Goal: Obtain resource: Obtain resource

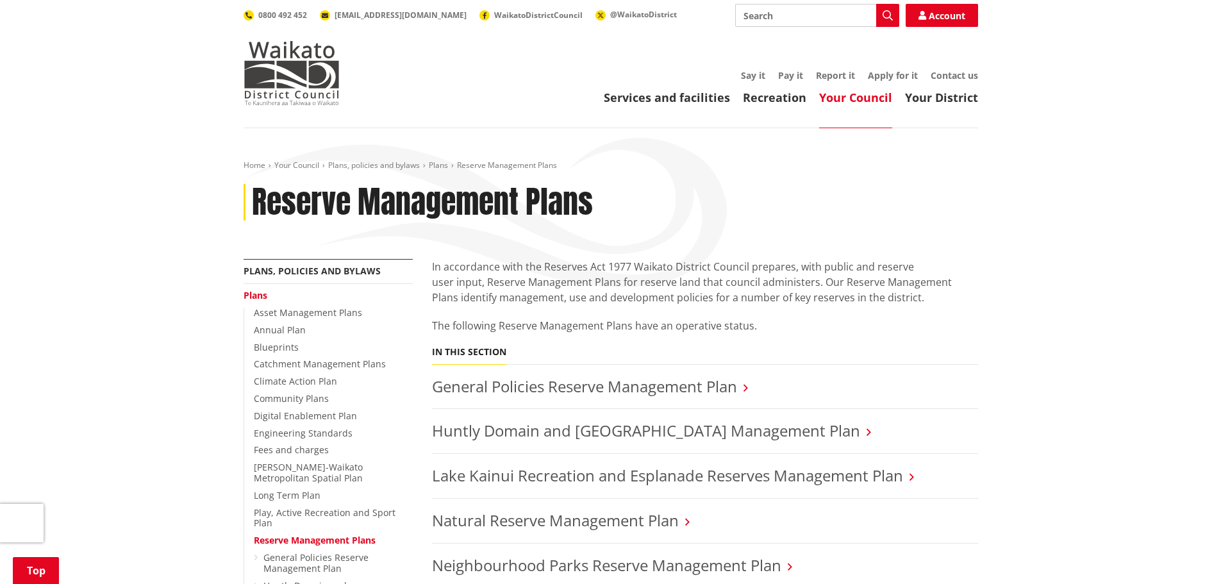
scroll to position [385, 0]
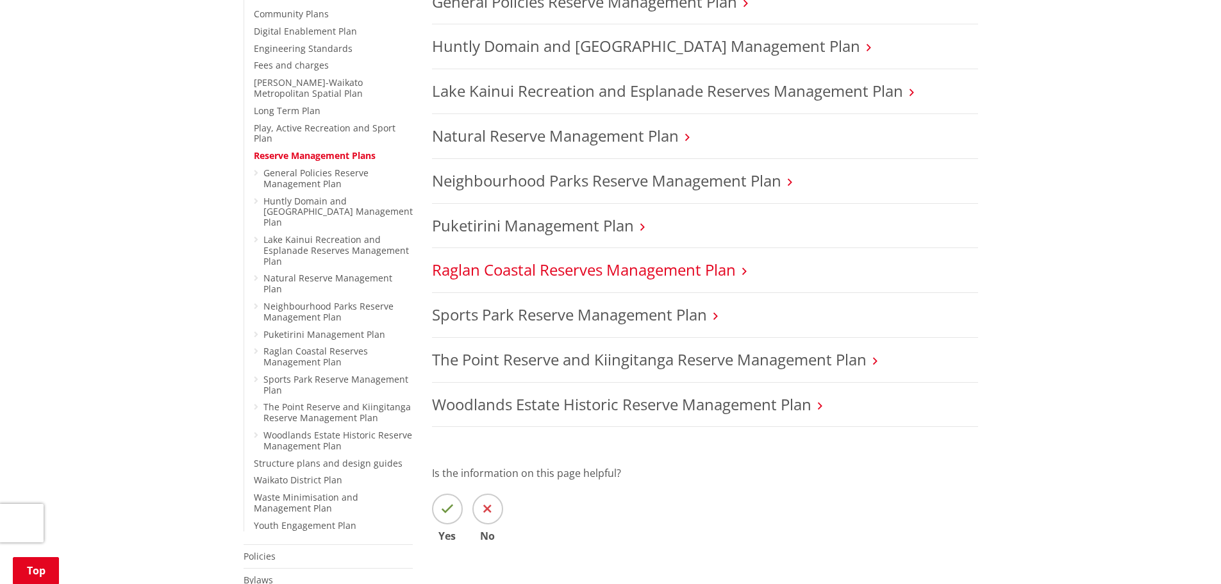
click at [540, 259] on link "Raglan Coastal Reserves Management Plan" at bounding box center [584, 269] width 304 height 21
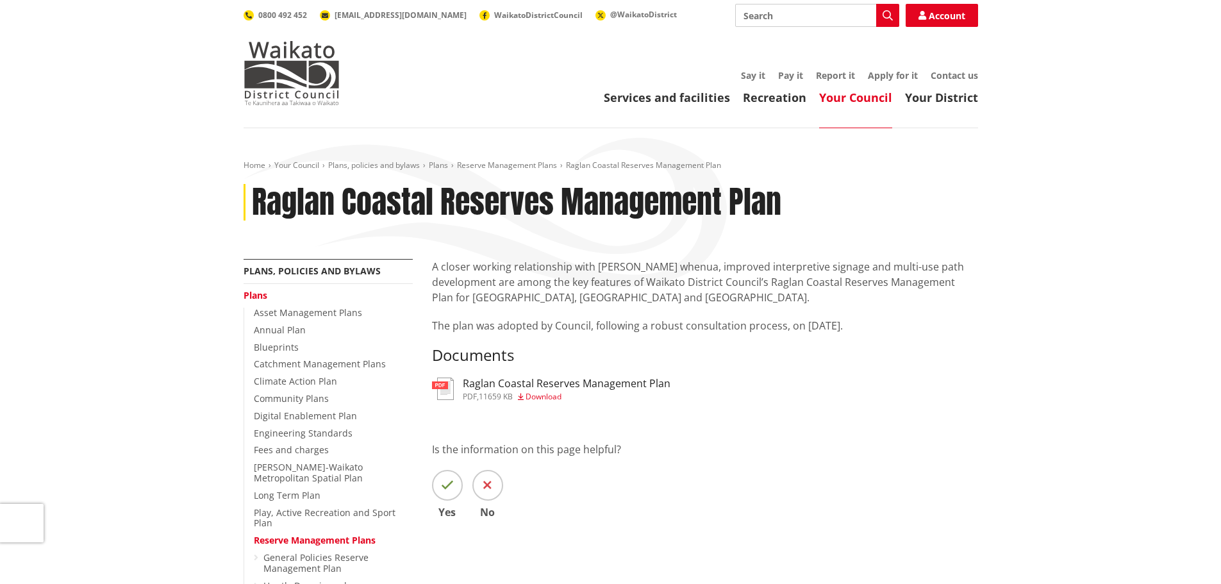
click at [556, 379] on h3 "Raglan Coastal Reserves Management Plan" at bounding box center [567, 383] width 208 height 12
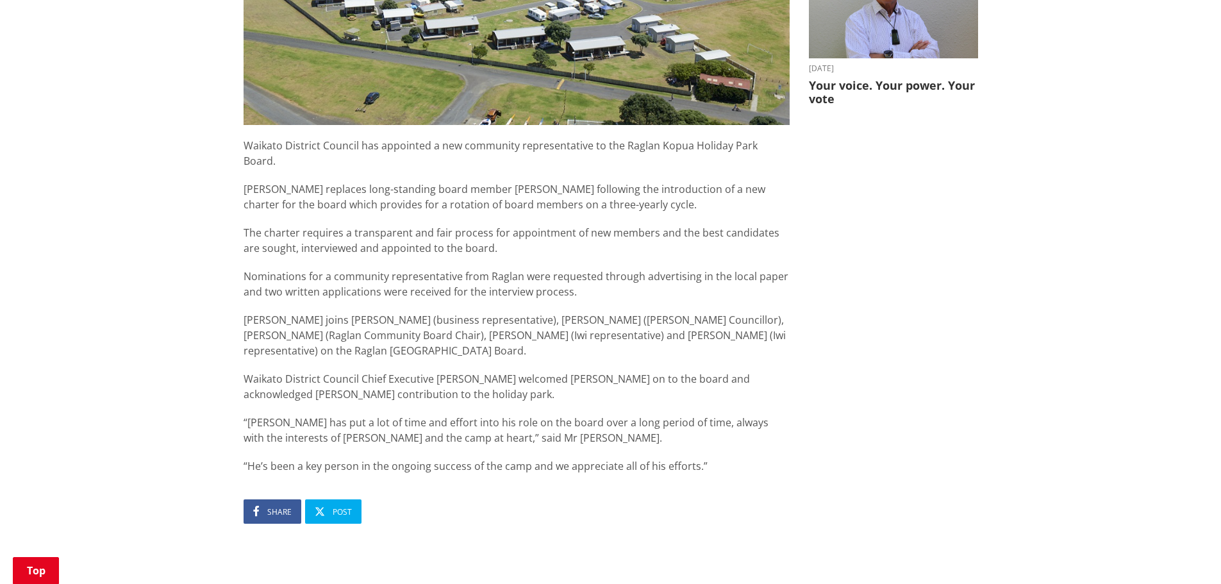
scroll to position [577, 0]
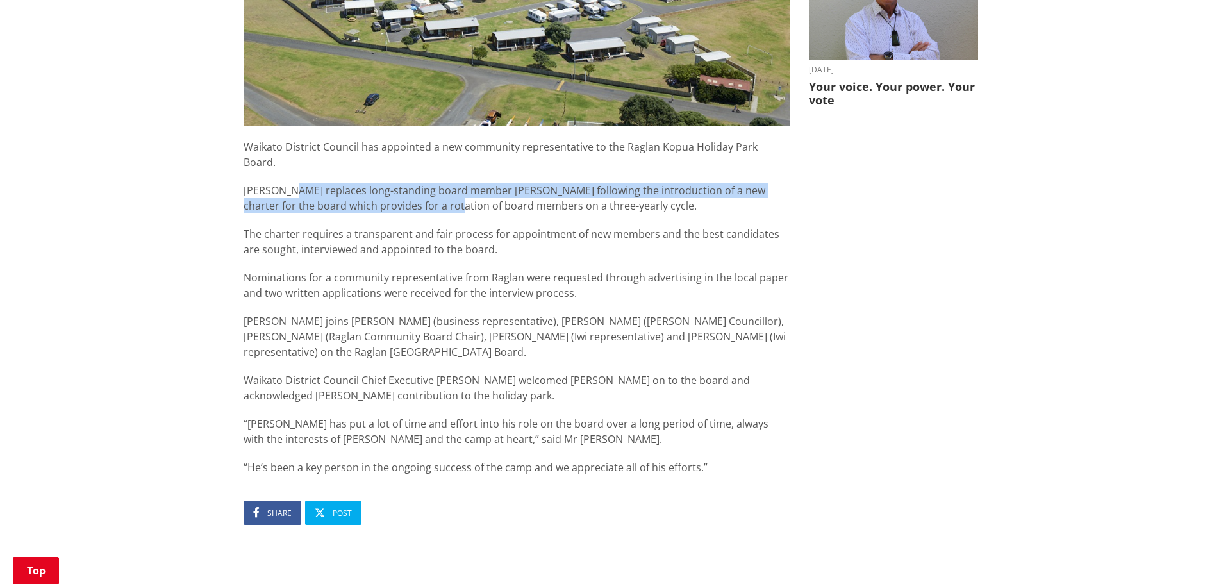
drag, startPoint x: 284, startPoint y: 172, endPoint x: 395, endPoint y: 194, distance: 113.0
click at [395, 194] on p "Jeanette Tyrrell replaces long-standing board member Peter Storey following the…" at bounding box center [517, 198] width 546 height 31
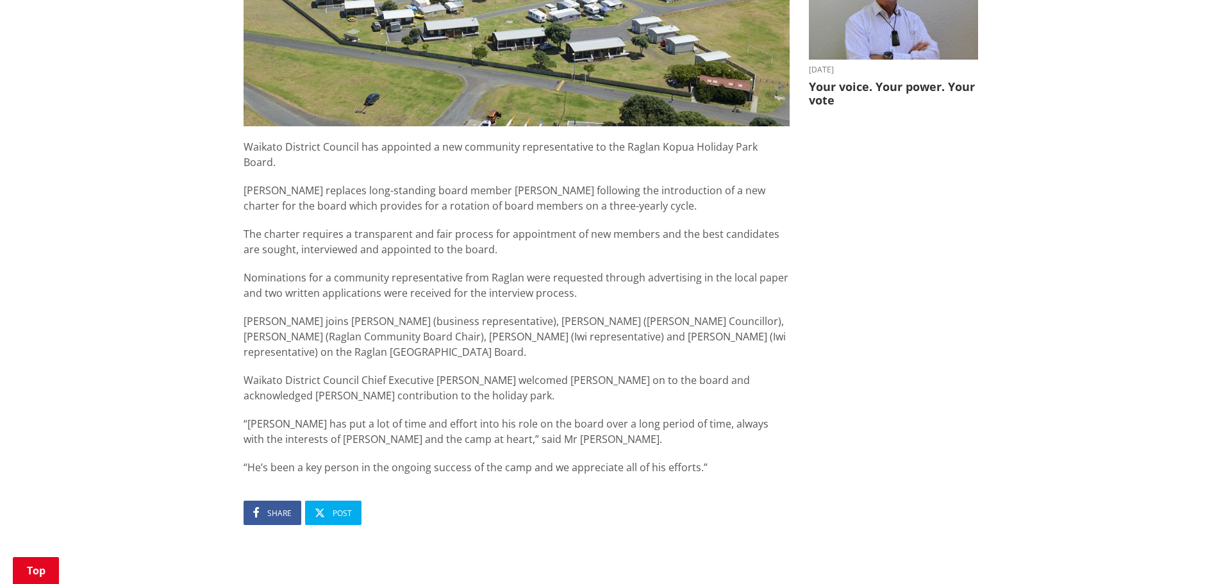
click at [356, 340] on p "Ms Tyrrell joins Colin Chung (business representative), Lisa Thomson (Raglan Wa…" at bounding box center [517, 336] width 546 height 46
click at [440, 322] on p "Ms Tyrrell joins Colin Chung (business representative), Lisa Thomson (Raglan Wa…" at bounding box center [517, 336] width 546 height 46
click at [423, 335] on p "Ms Tyrrell joins Colin Chung (business representative), Lisa Thomson (Raglan Wa…" at bounding box center [517, 336] width 546 height 46
click at [382, 372] on p "Waikato District Council Chief Executive Gavin Ion welcomed Ms Tyrrell on to th…" at bounding box center [517, 387] width 546 height 31
drag, startPoint x: 378, startPoint y: 364, endPoint x: 386, endPoint y: 372, distance: 11.3
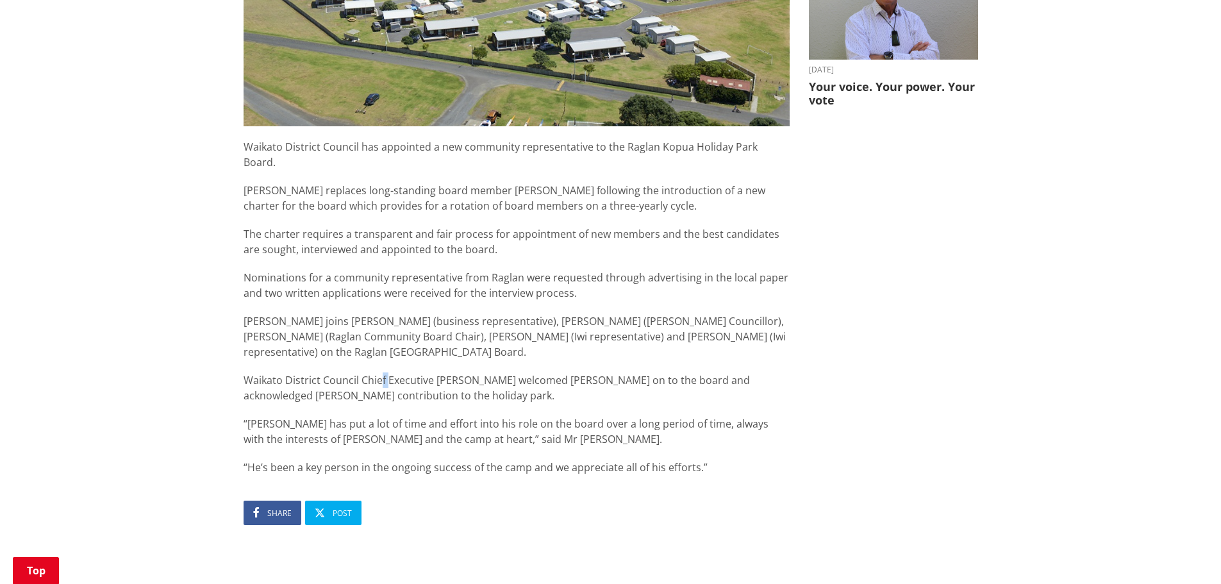
click at [386, 372] on p "Waikato District Council Chief Executive Gavin Ion welcomed Ms Tyrrell on to th…" at bounding box center [517, 387] width 546 height 31
click at [388, 372] on p "Waikato District Council Chief Executive Gavin Ion welcomed Ms Tyrrell on to th…" at bounding box center [517, 387] width 546 height 31
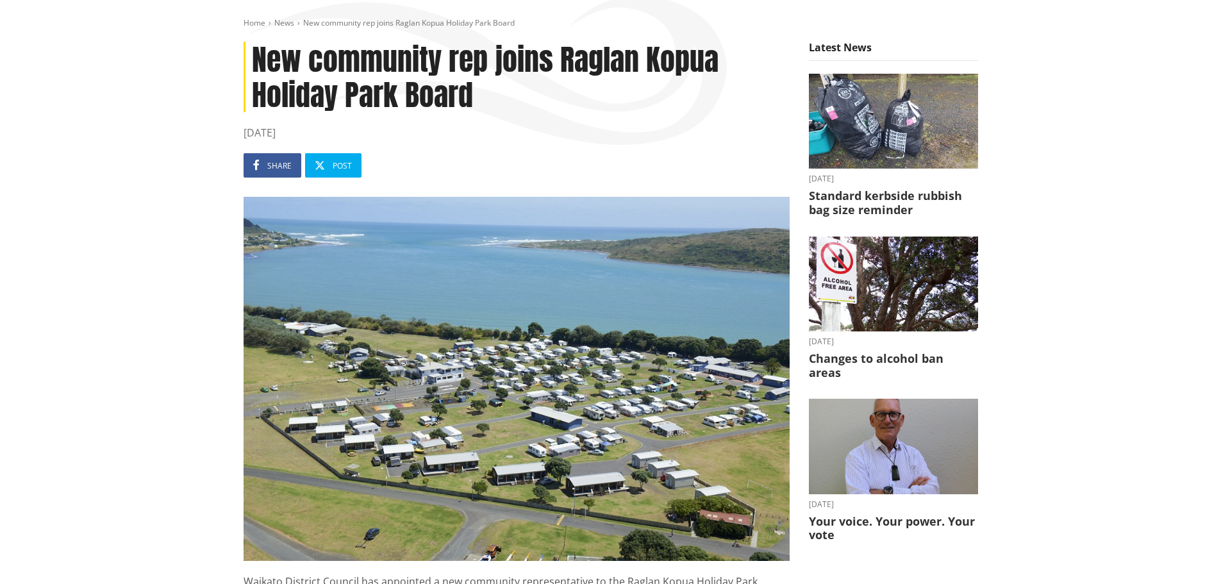
scroll to position [0, 0]
